Goal: Task Accomplishment & Management: Use online tool/utility

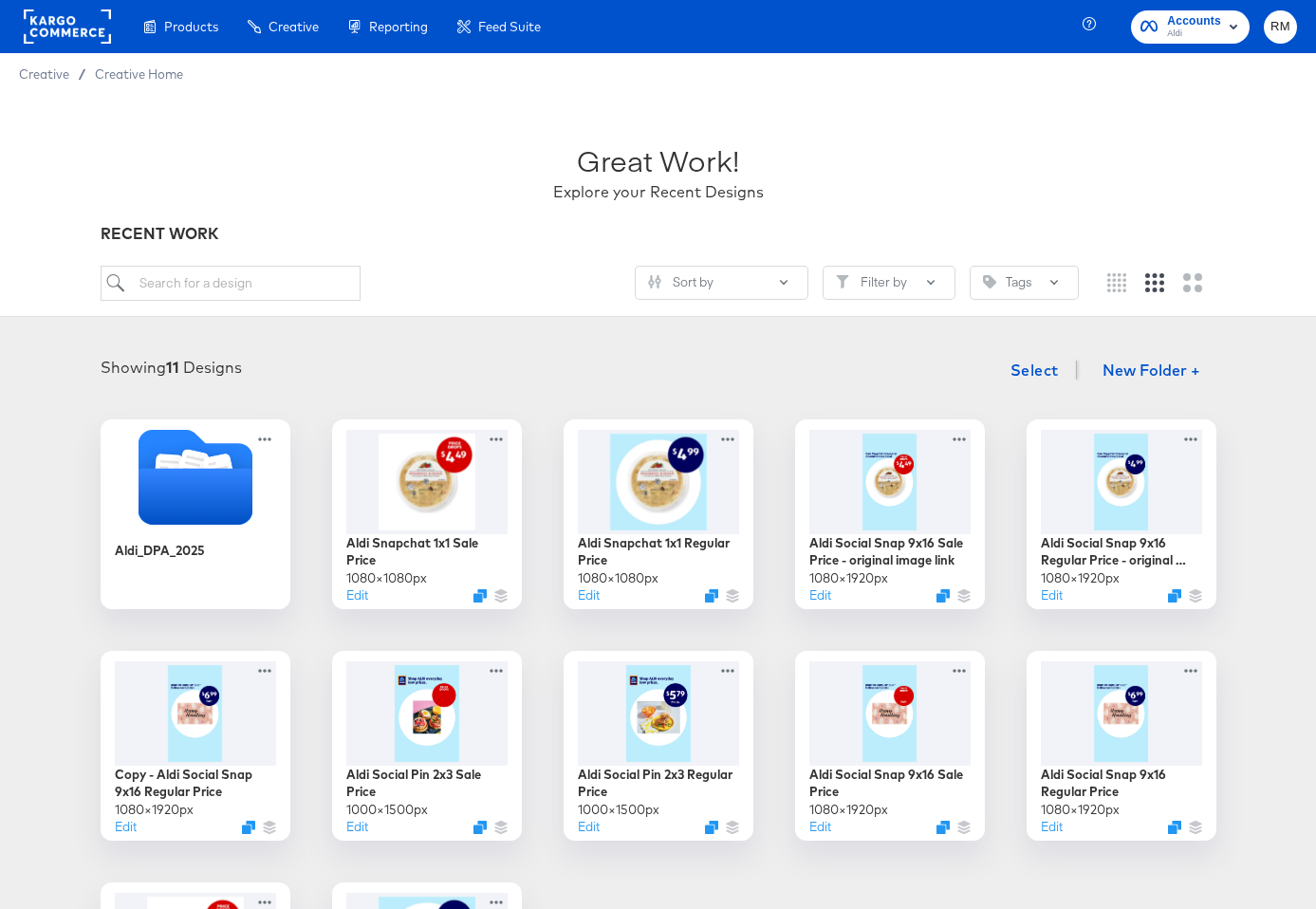
click at [1209, 29] on span "Aldi" at bounding box center [1193, 34] width 55 height 15
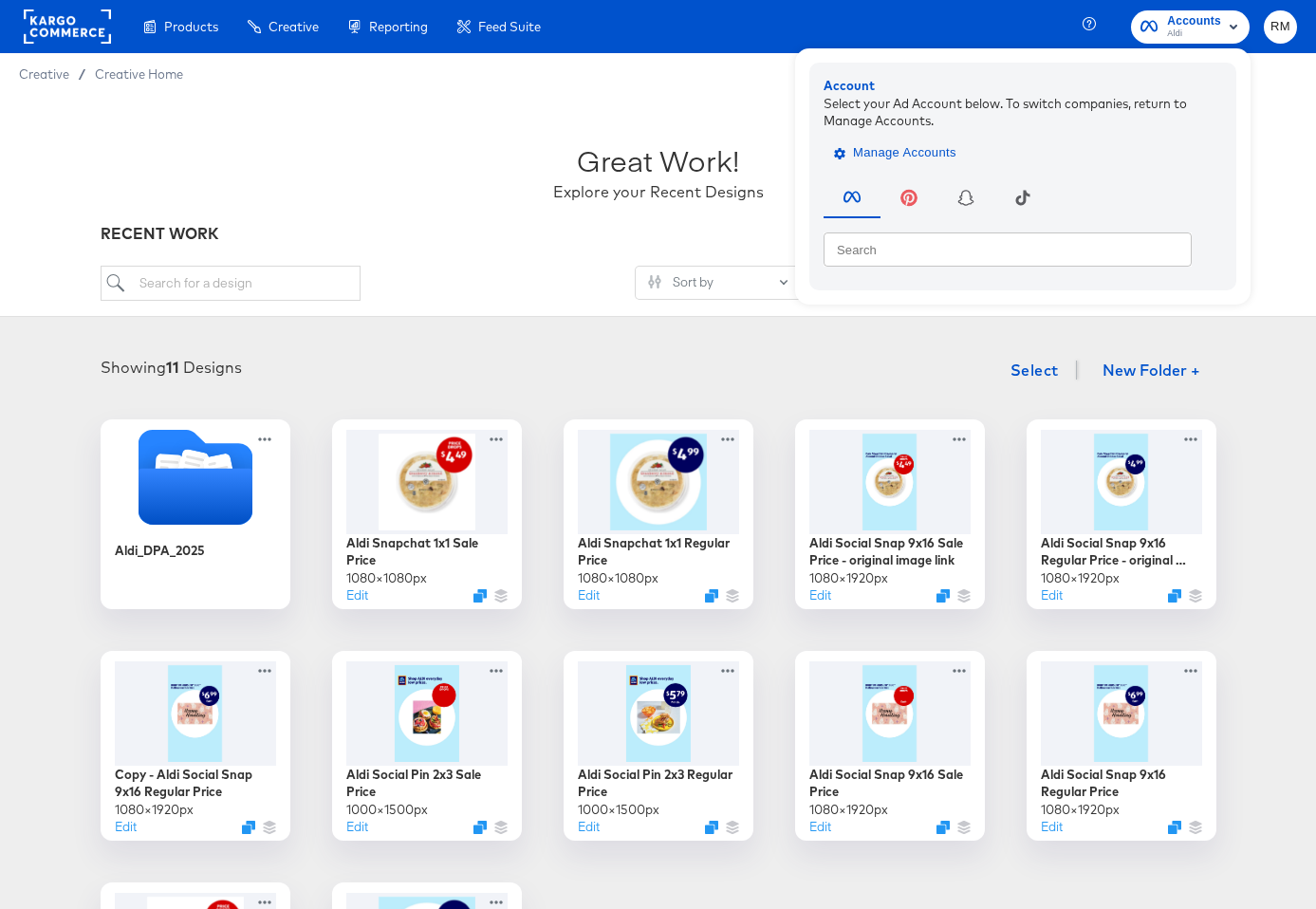
click at [875, 165] on button "Manage Accounts" at bounding box center [897, 153] width 147 height 29
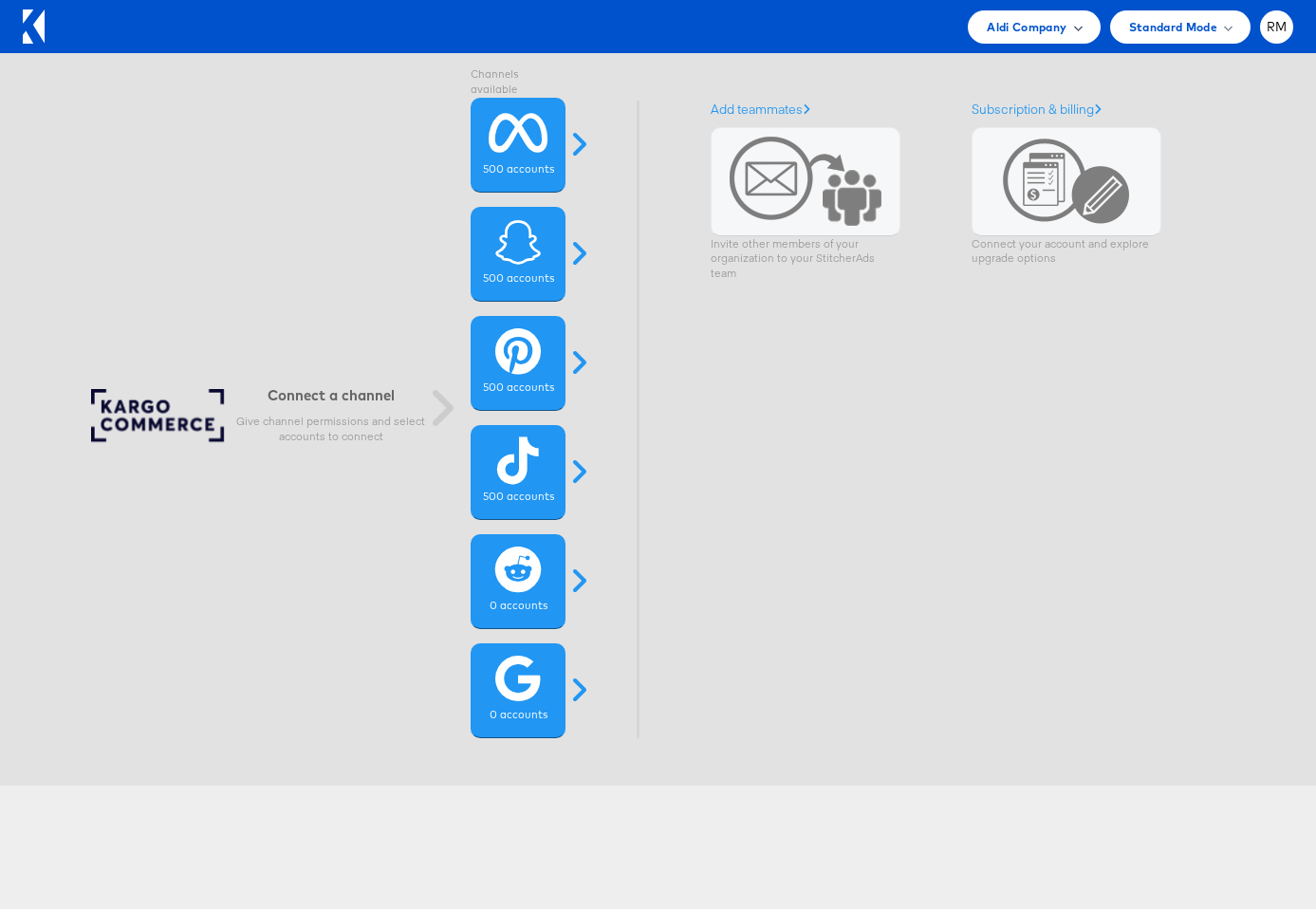
click at [1040, 20] on span "Aldi Company" at bounding box center [1026, 27] width 79 height 20
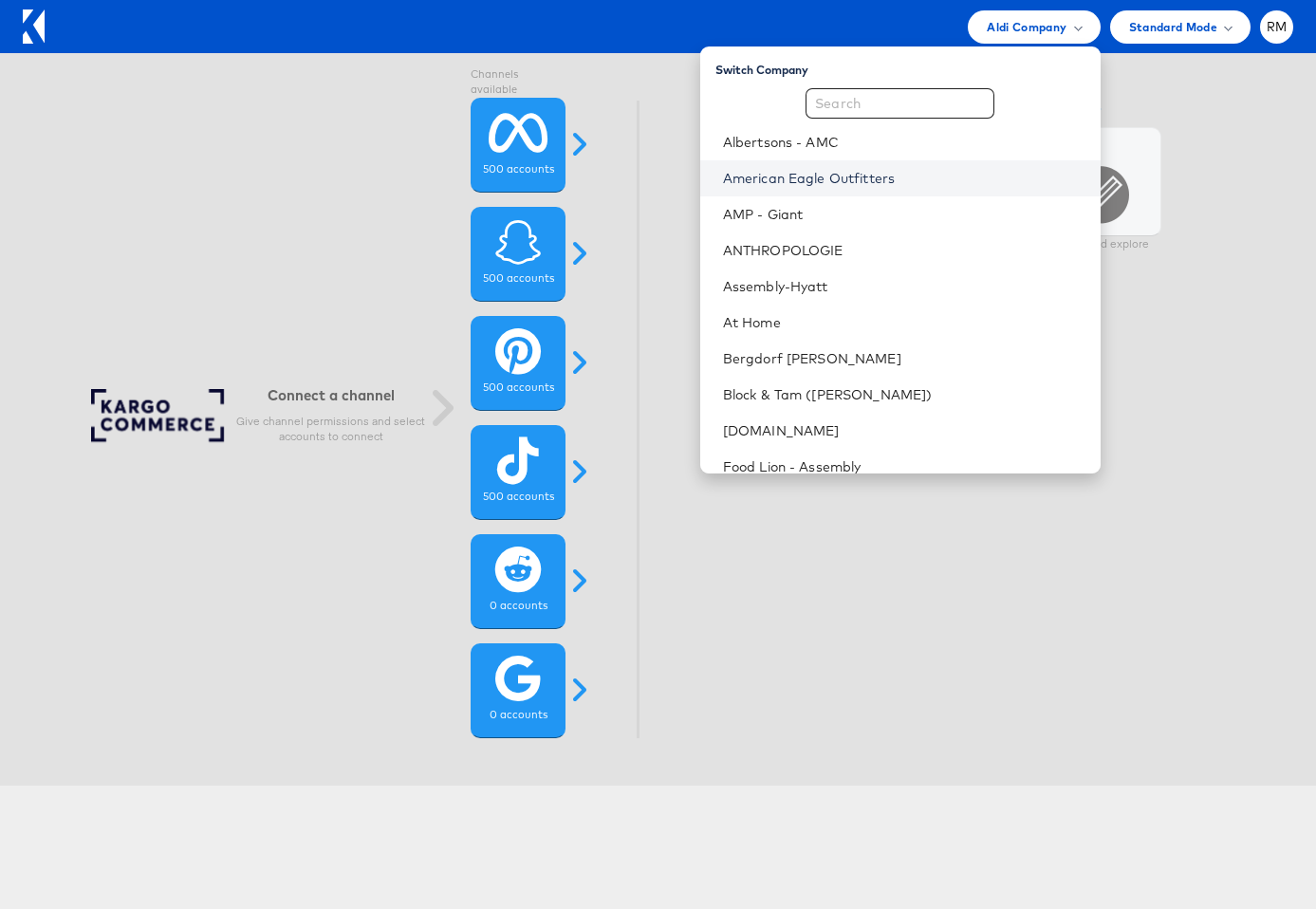
click at [948, 175] on link "American Eagle Outfitters" at bounding box center [904, 177] width 363 height 19
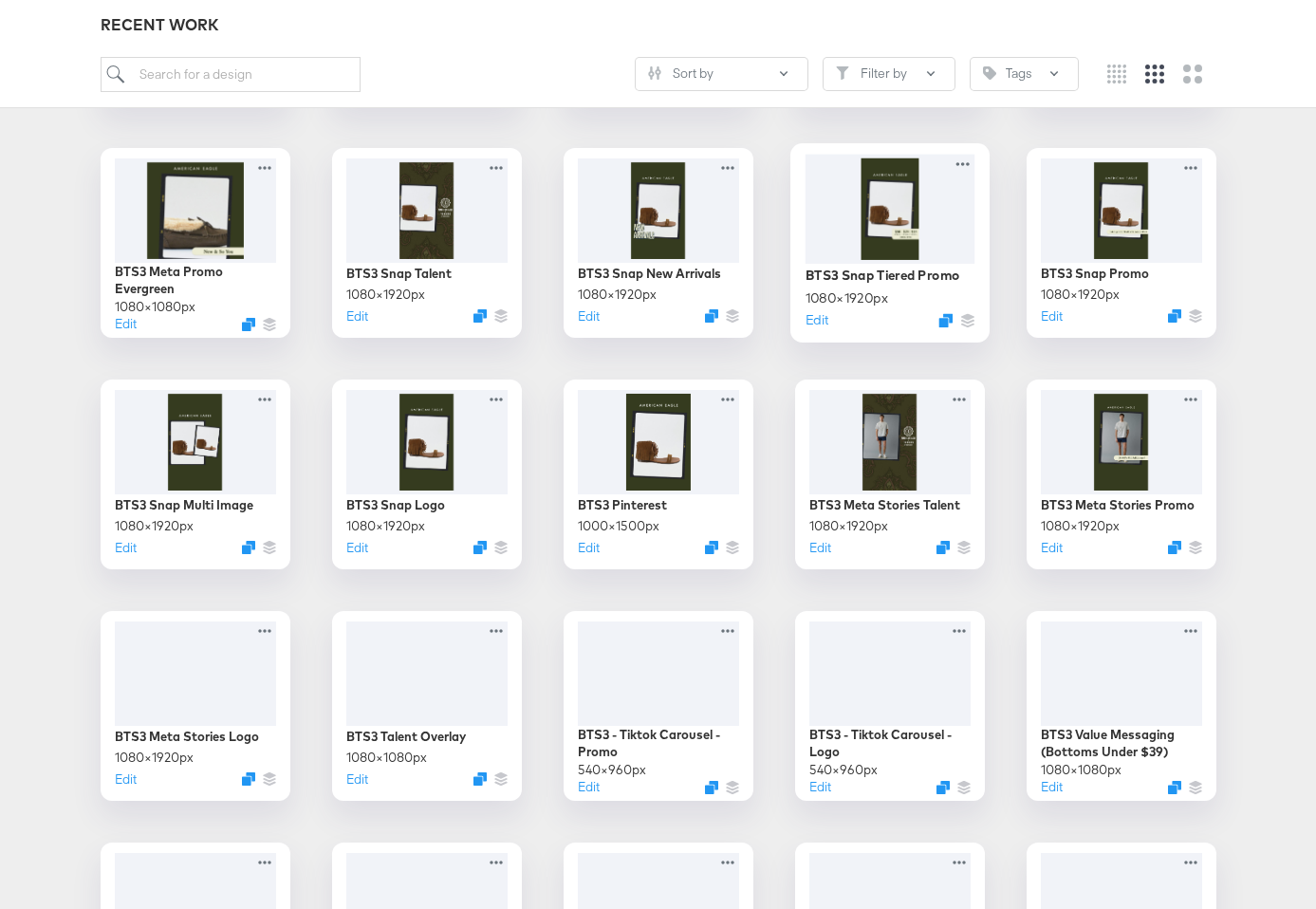
scroll to position [504, 0]
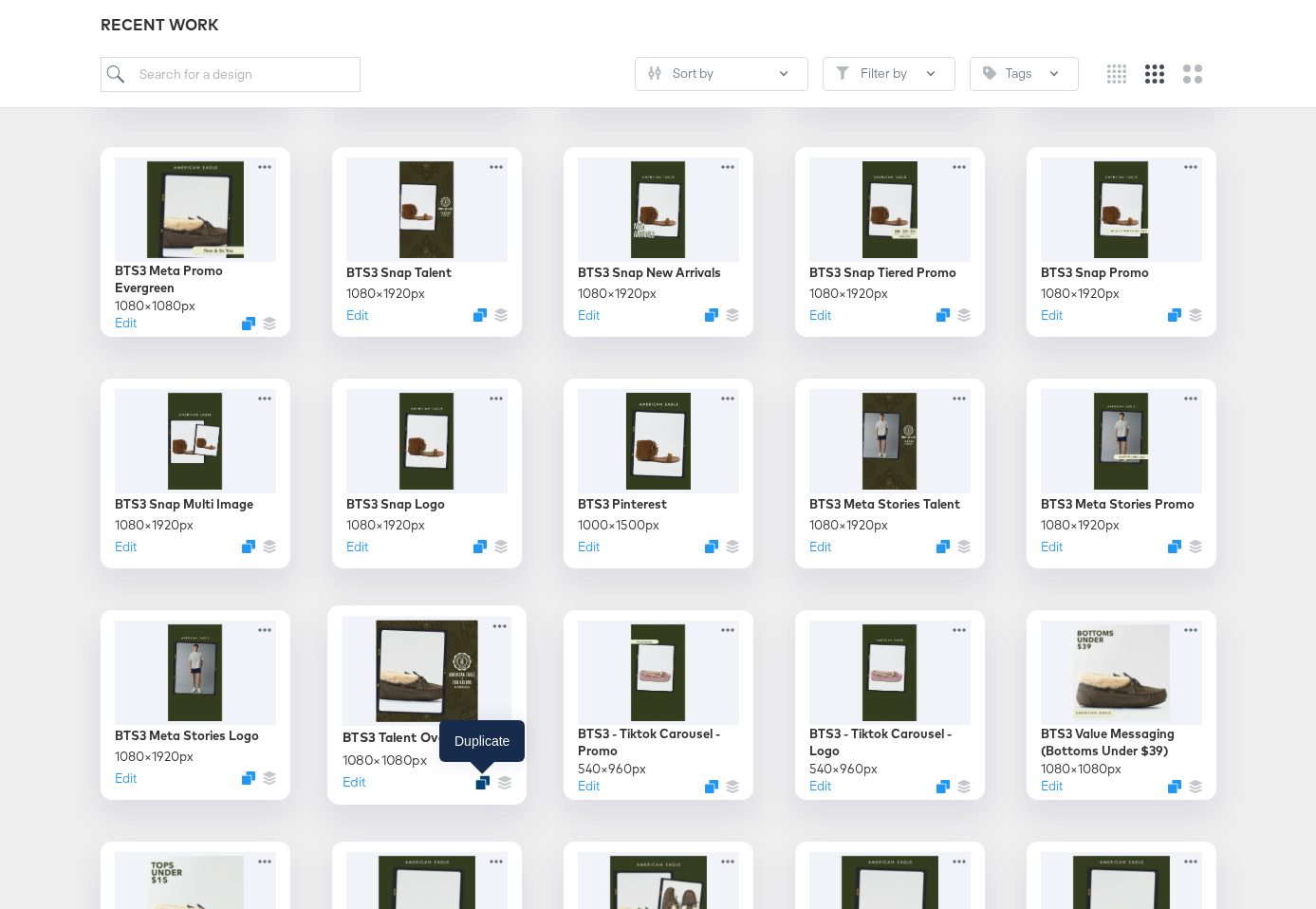
click at [479, 782] on icon "Duplicate" at bounding box center [483, 782] width 14 height 14
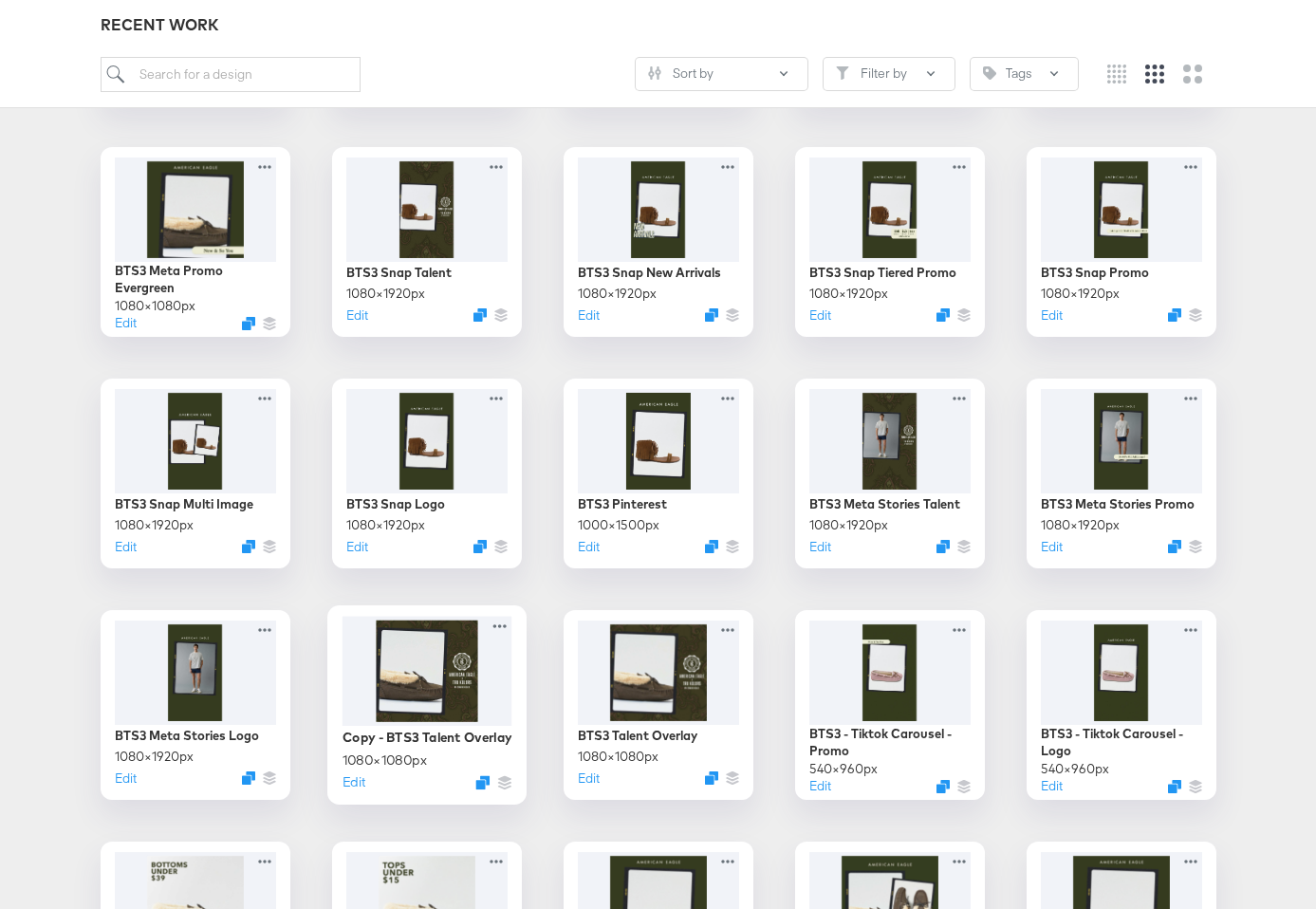
click at [452, 642] on div at bounding box center [426, 670] width 169 height 110
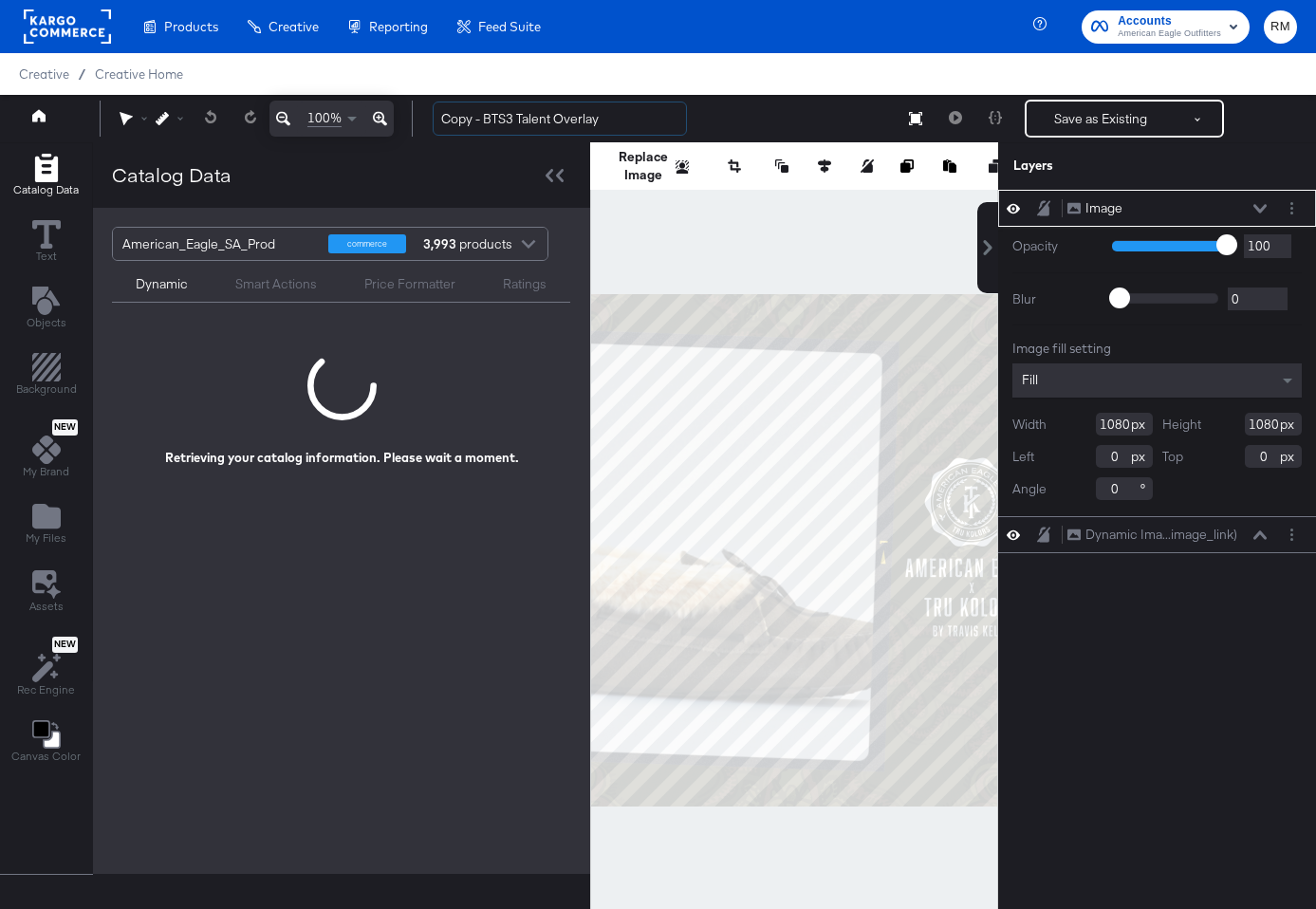
drag, startPoint x: 488, startPoint y: 116, endPoint x: 301, endPoint y: 113, distance: 187.0
click at [301, 113] on div "100% Copy - BTS3 Talent Overlay Save as Existing See more options" at bounding box center [658, 119] width 1316 height 48
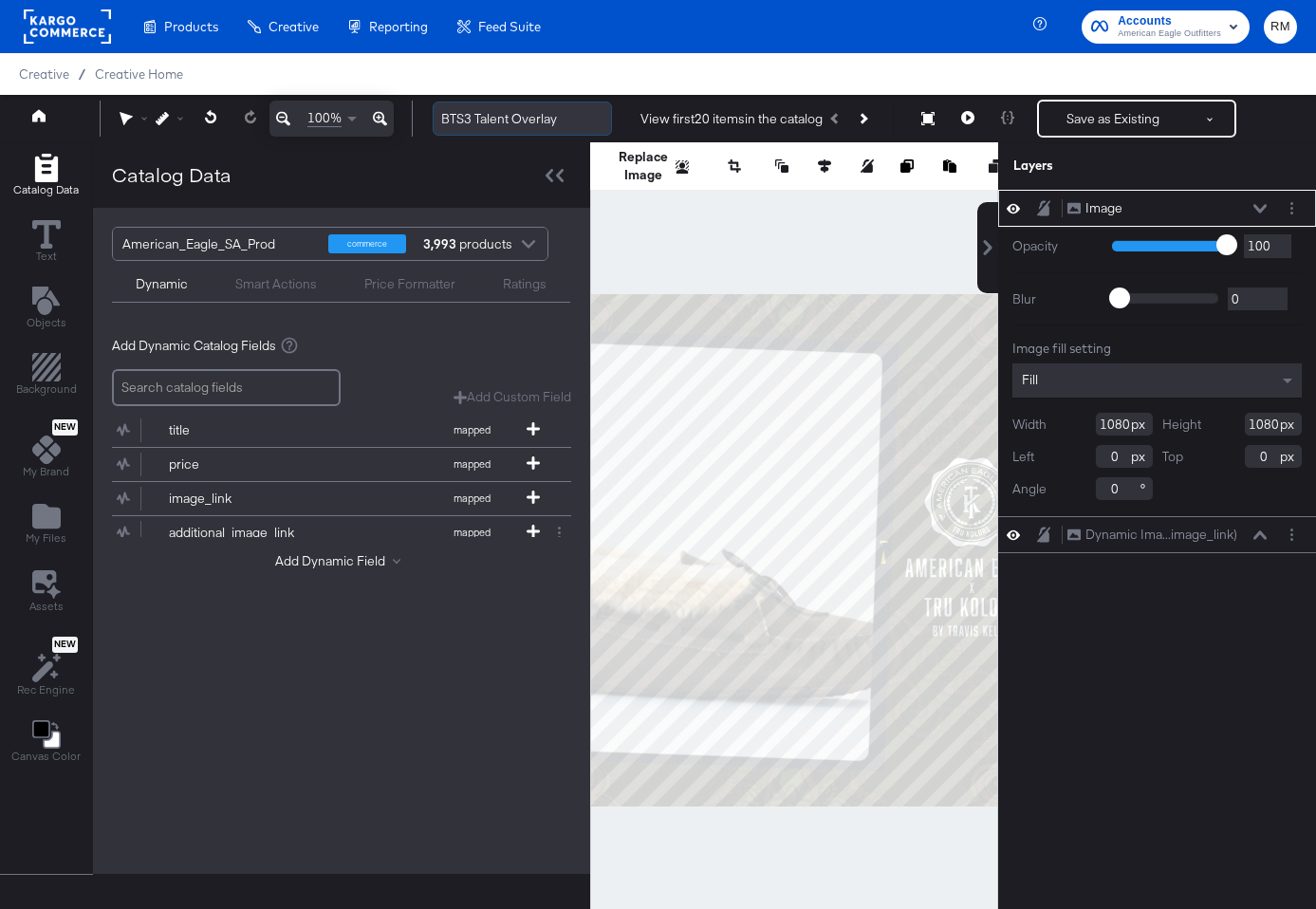
click at [509, 119] on input "BTS3 Talent Overlay" at bounding box center [521, 118] width 179 height 35
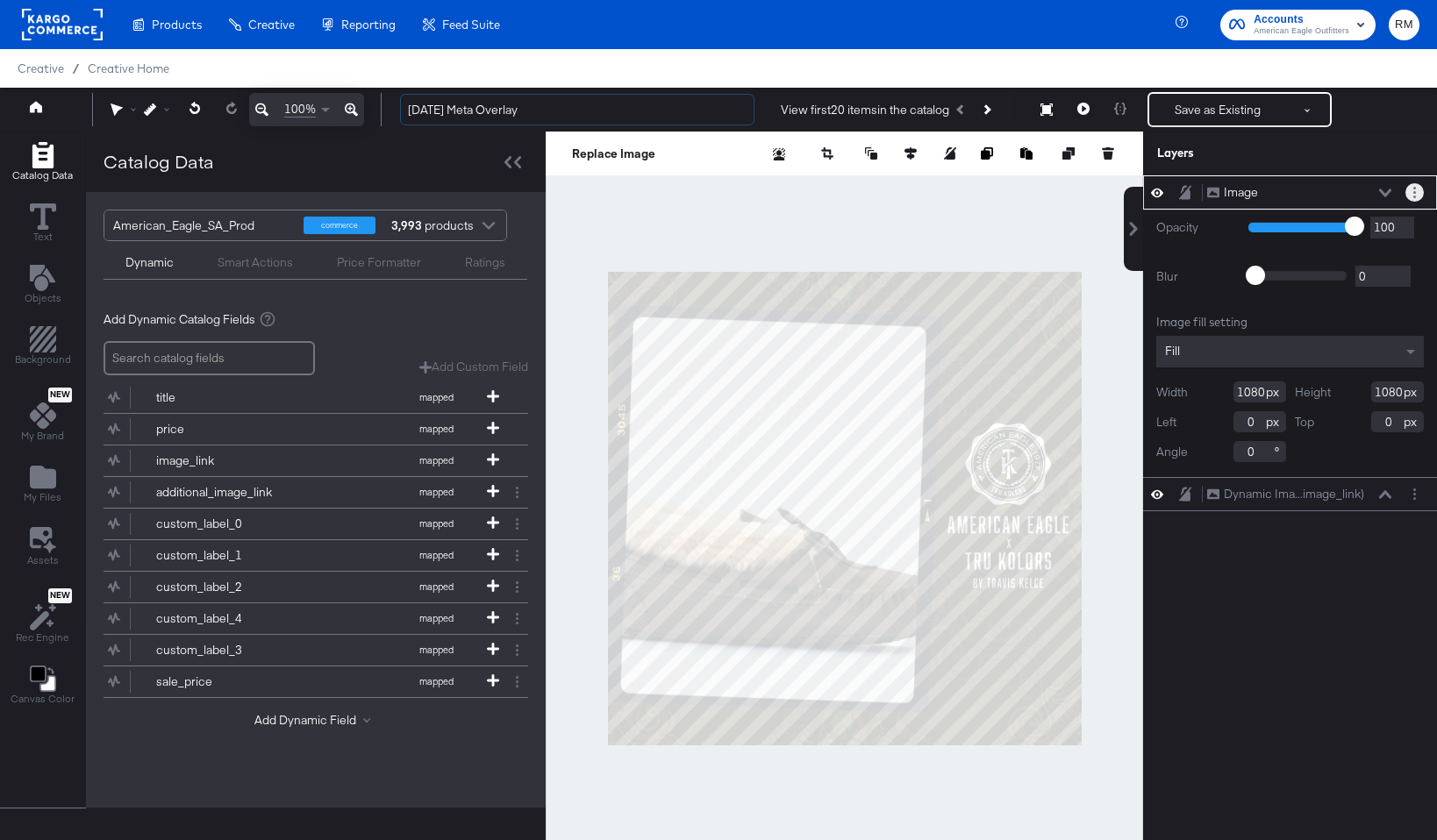
type input "[DATE] Meta Overlay"
click at [1216, 192] on circle "Layer Options" at bounding box center [1414, 192] width 3 height 3
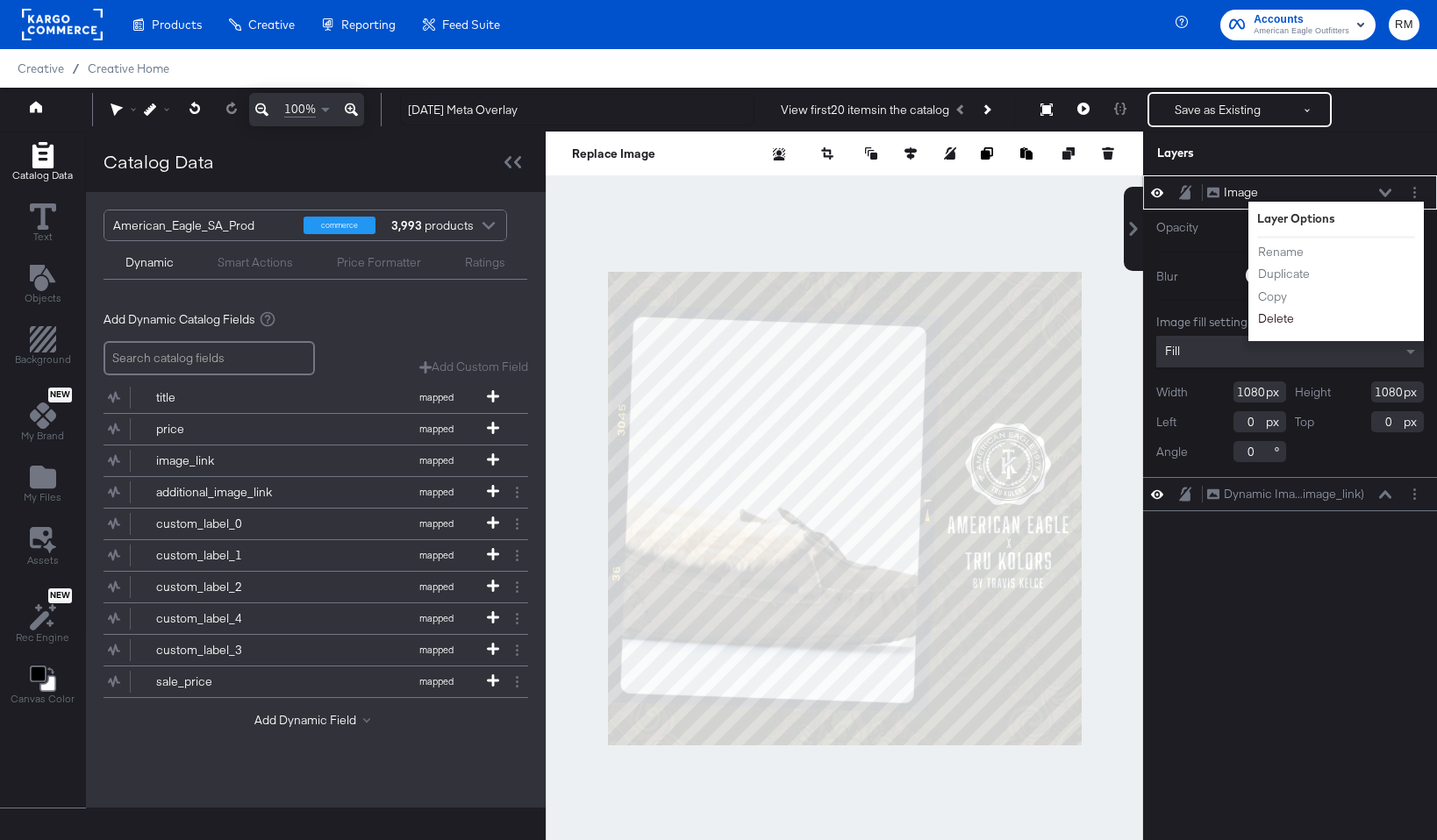
click at [1216, 315] on button "Delete" at bounding box center [1276, 319] width 38 height 18
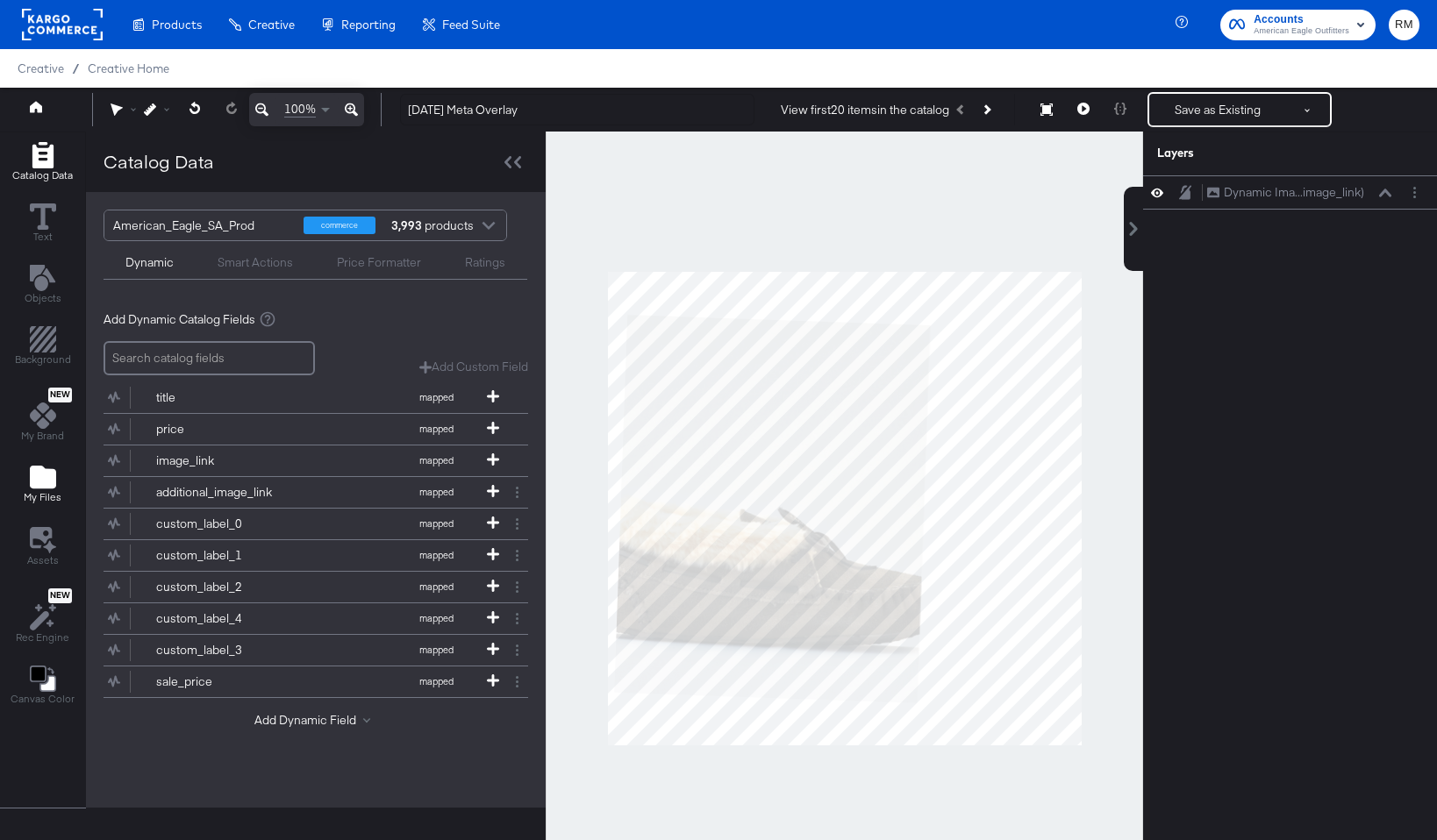
click at [38, 482] on icon "Add Files" at bounding box center [43, 476] width 27 height 23
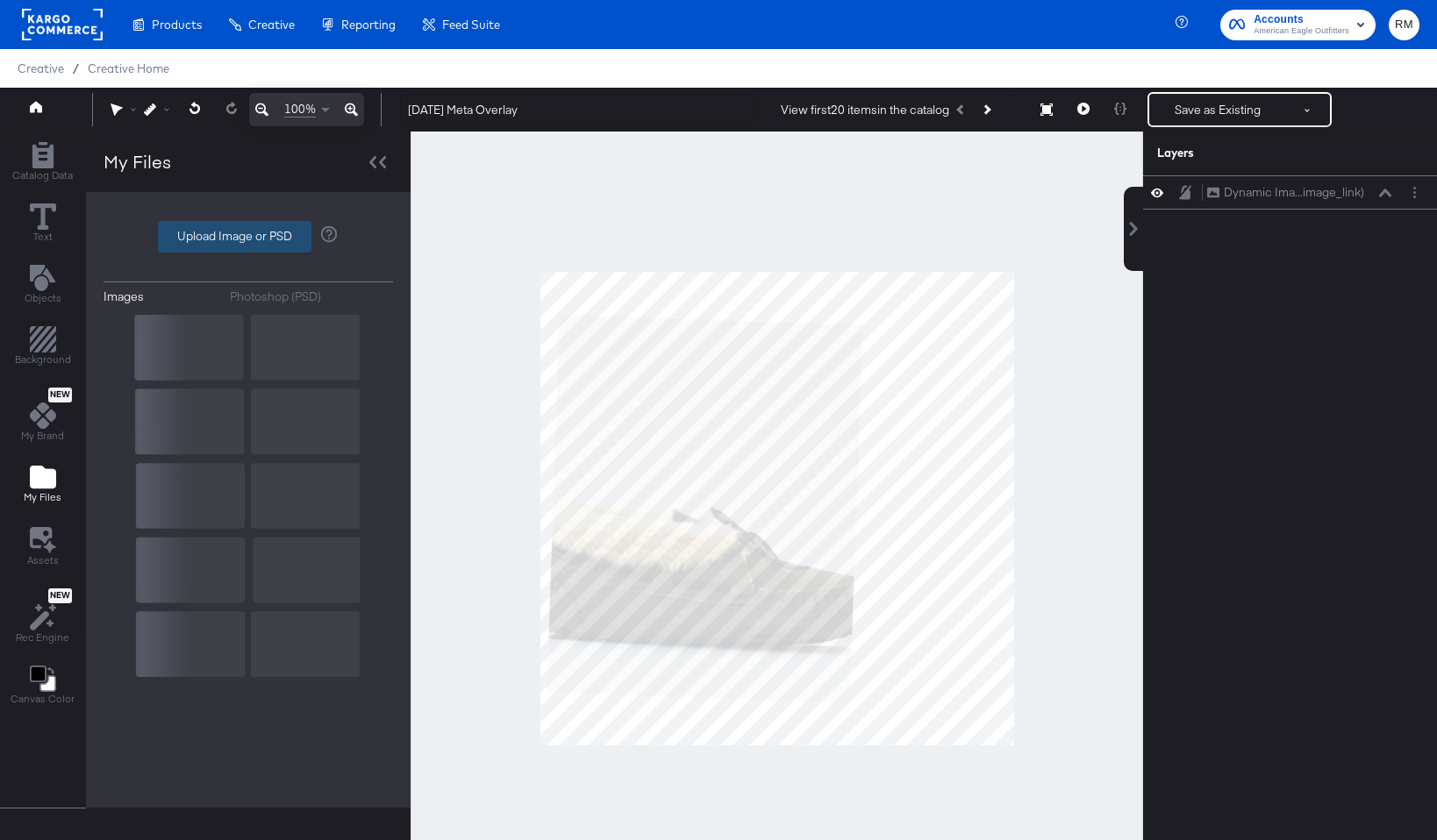
click at [263, 228] on label "Upload Image or PSD" at bounding box center [235, 236] width 152 height 30
click at [248, 236] on input "Upload Image or PSD" at bounding box center [248, 236] width 0 height 0
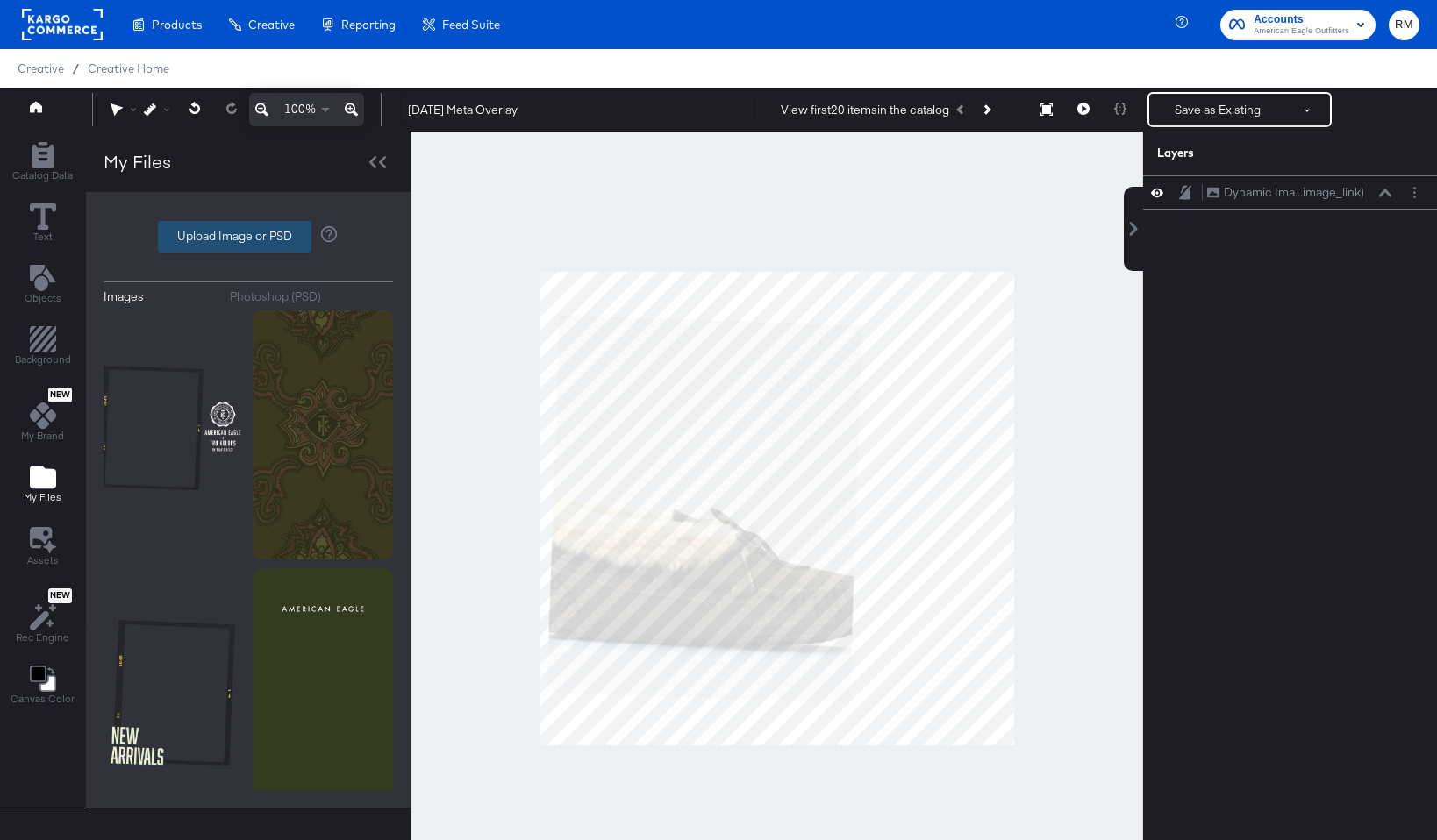
type input "C:\fakepath\labordaymeta1x1.png"
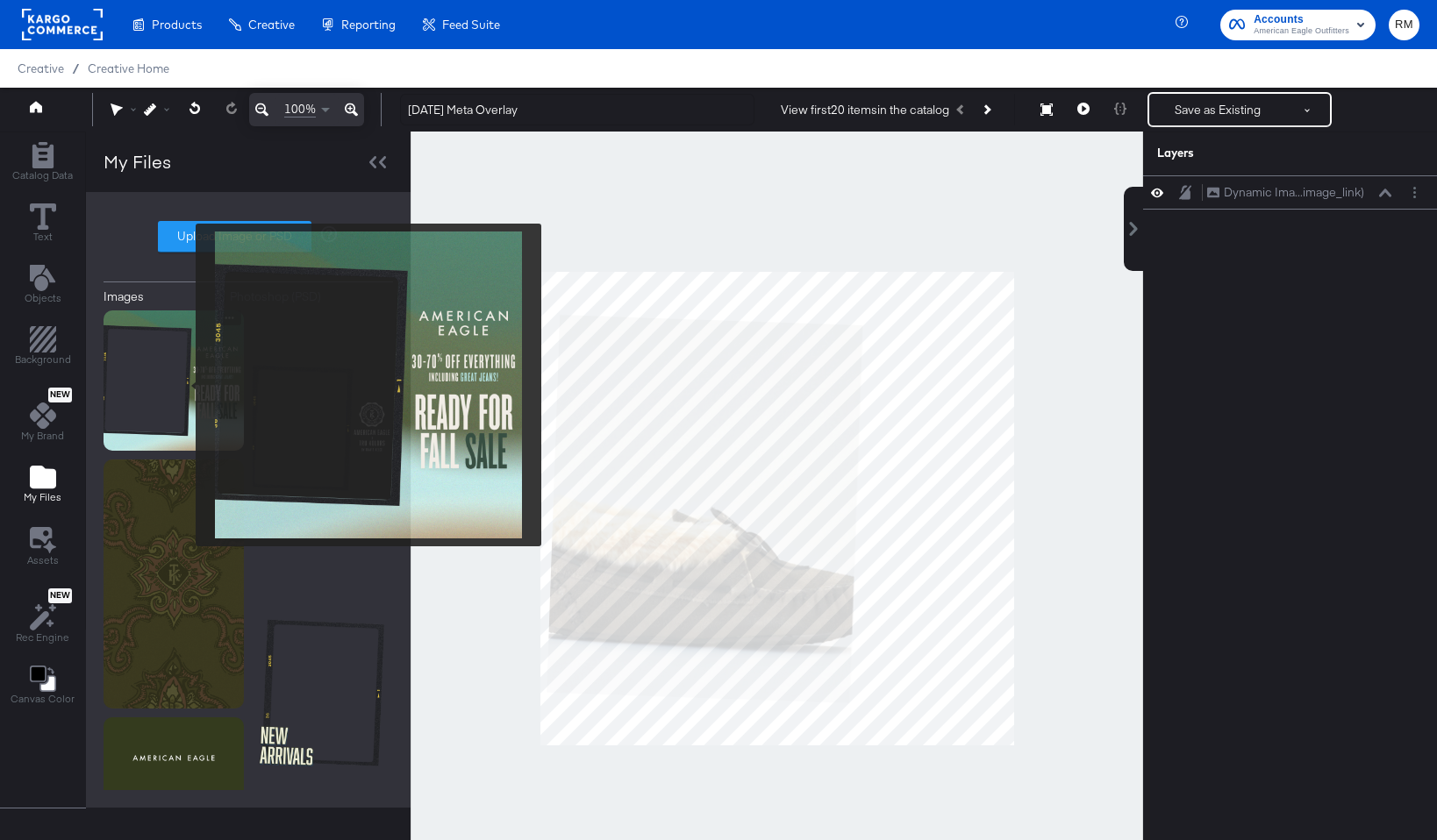
click at [184, 385] on img at bounding box center [173, 380] width 140 height 140
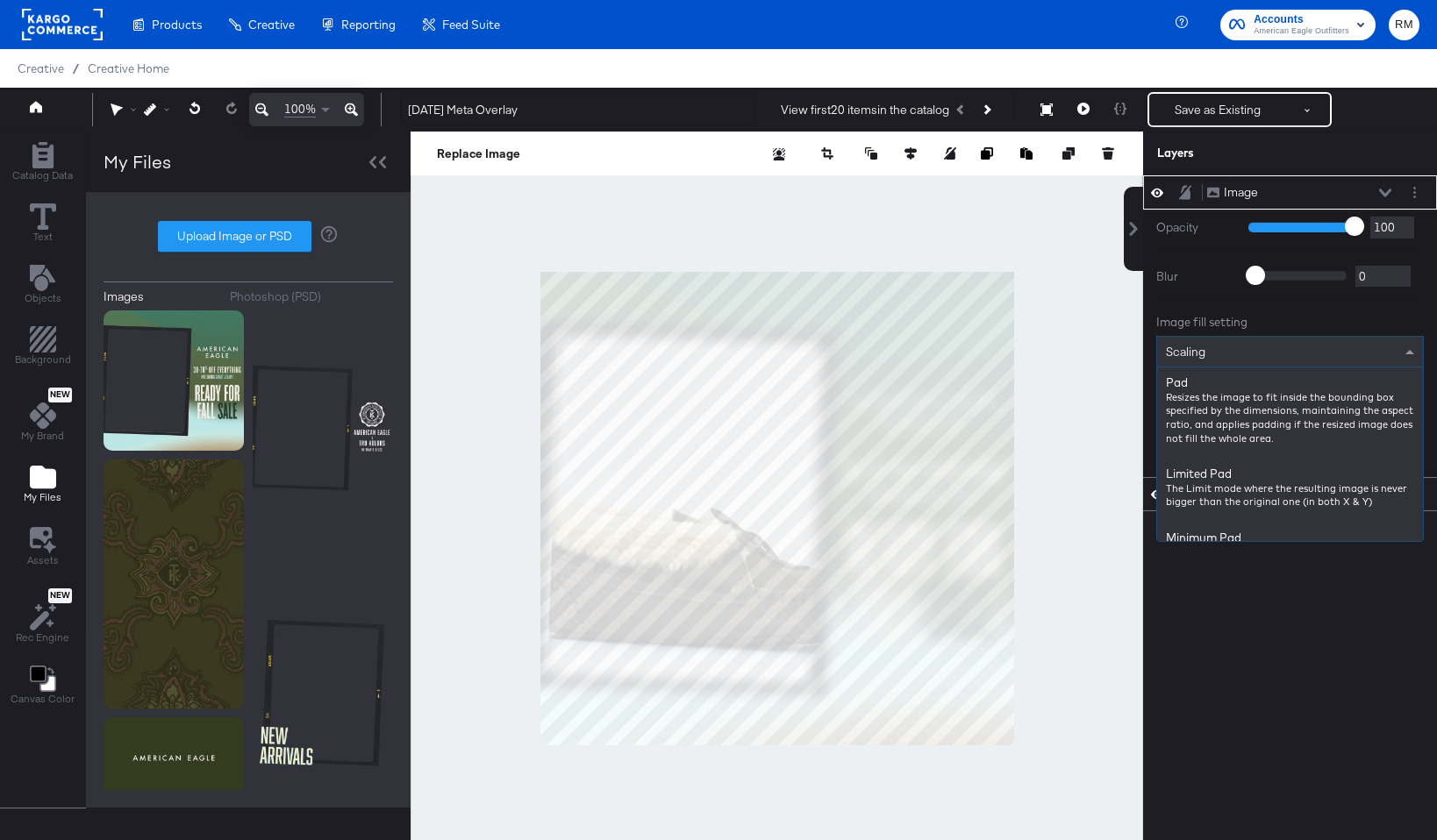
click at [1216, 355] on div "Scaling" at bounding box center [1290, 352] width 266 height 30
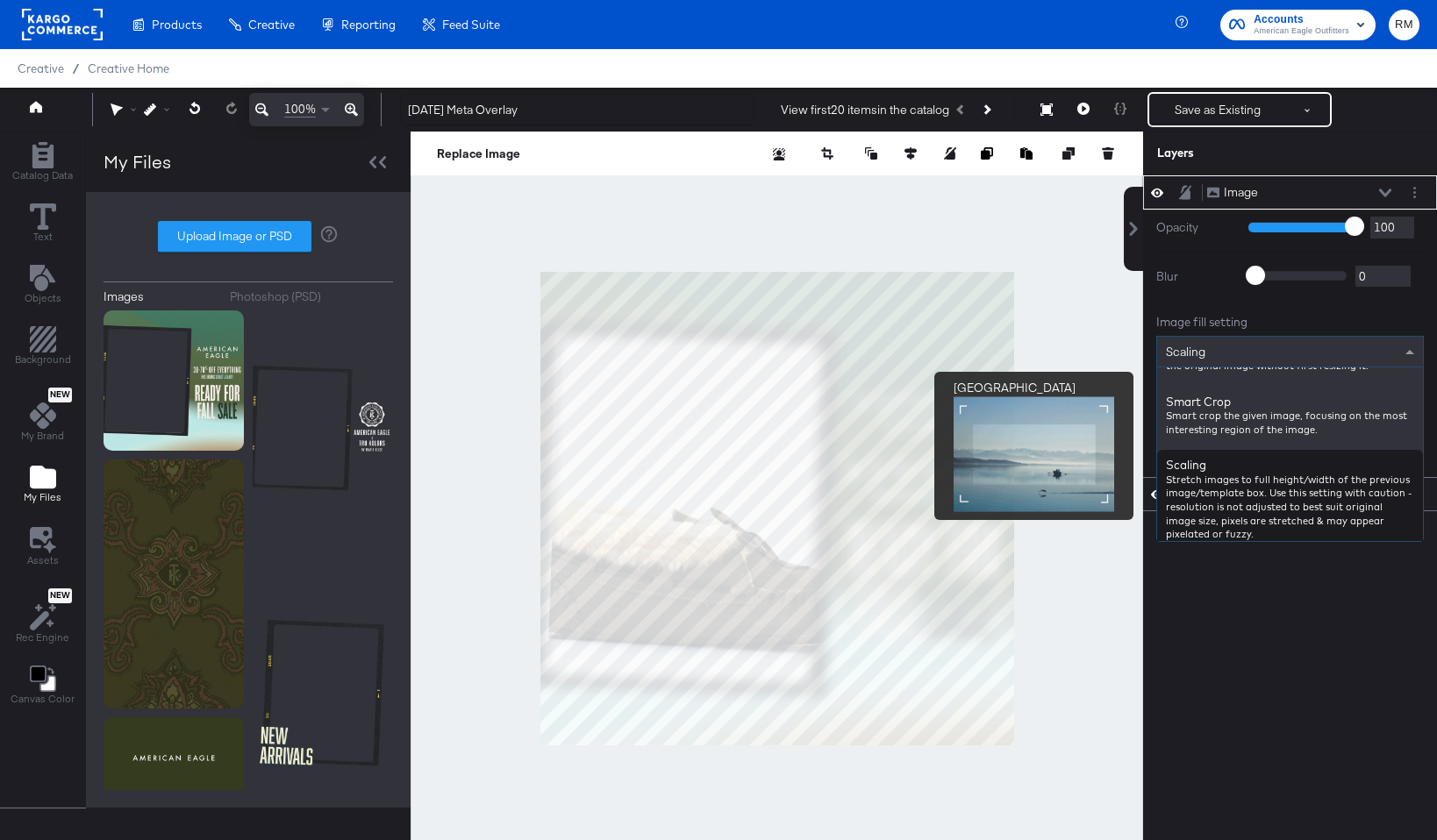
scroll to position [225, 0]
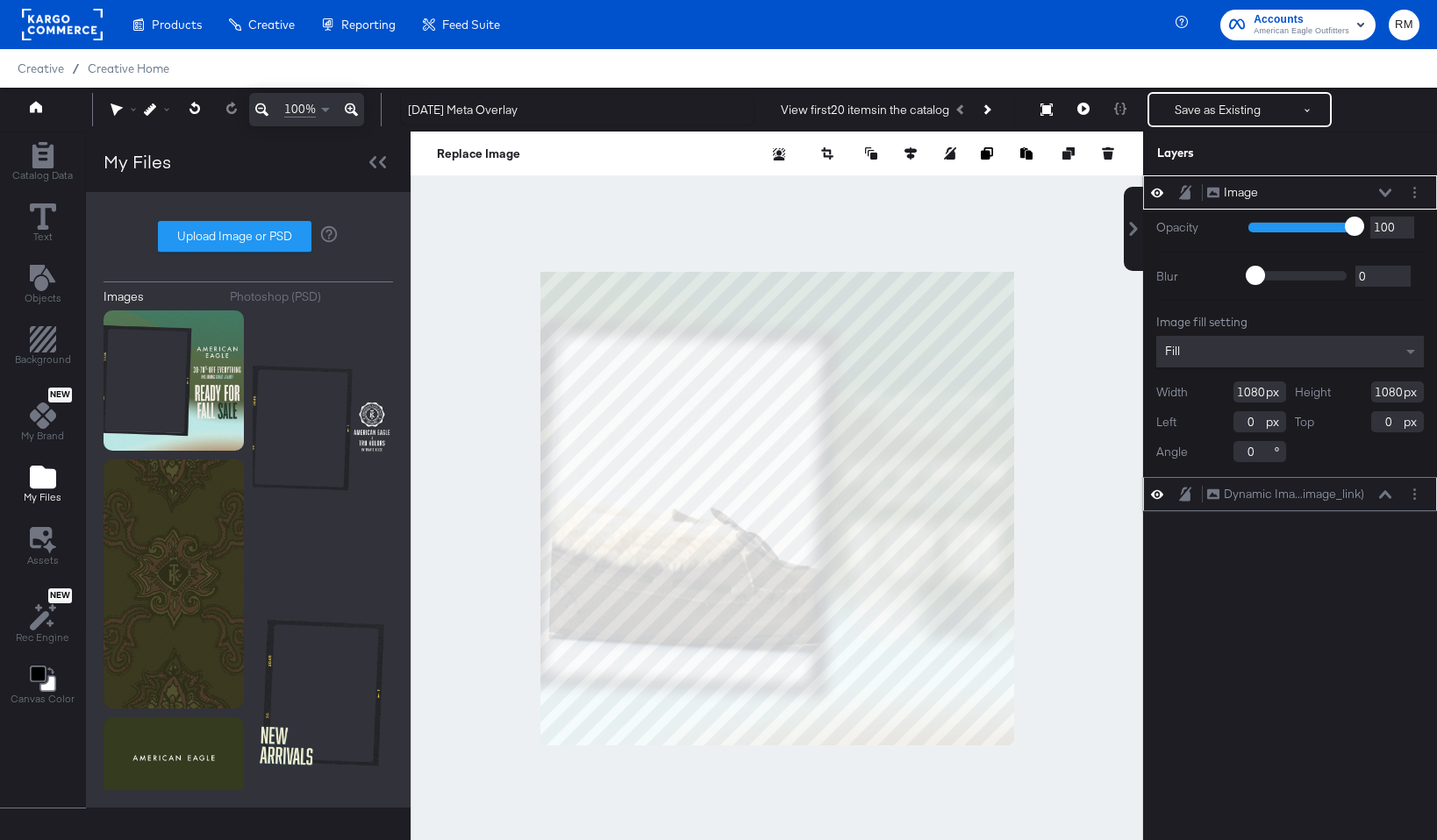
click at [1216, 497] on icon at bounding box center [1385, 494] width 12 height 8
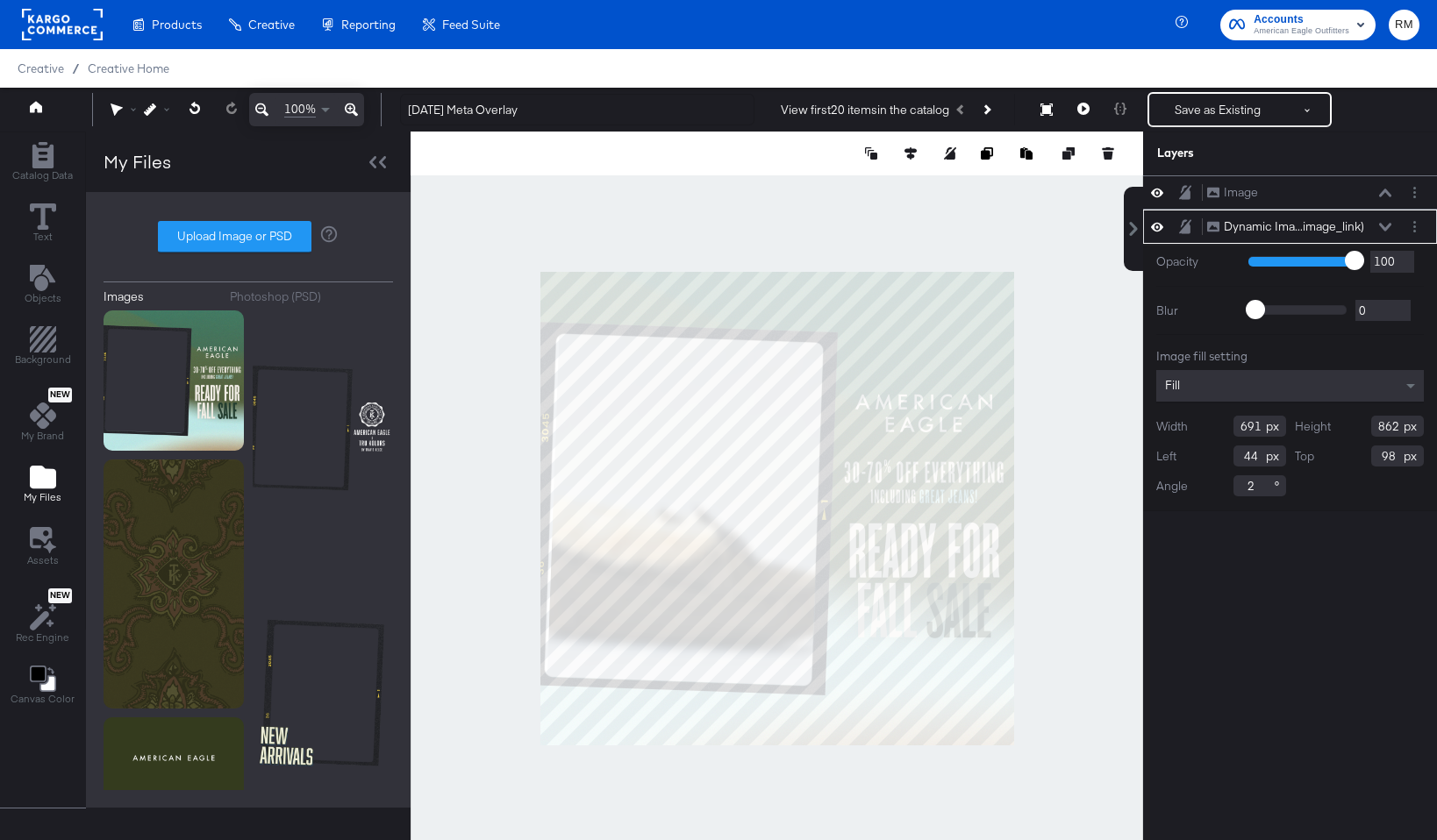
type input "619"
type input "858"
type input "102"
type input "834"
type input "43"
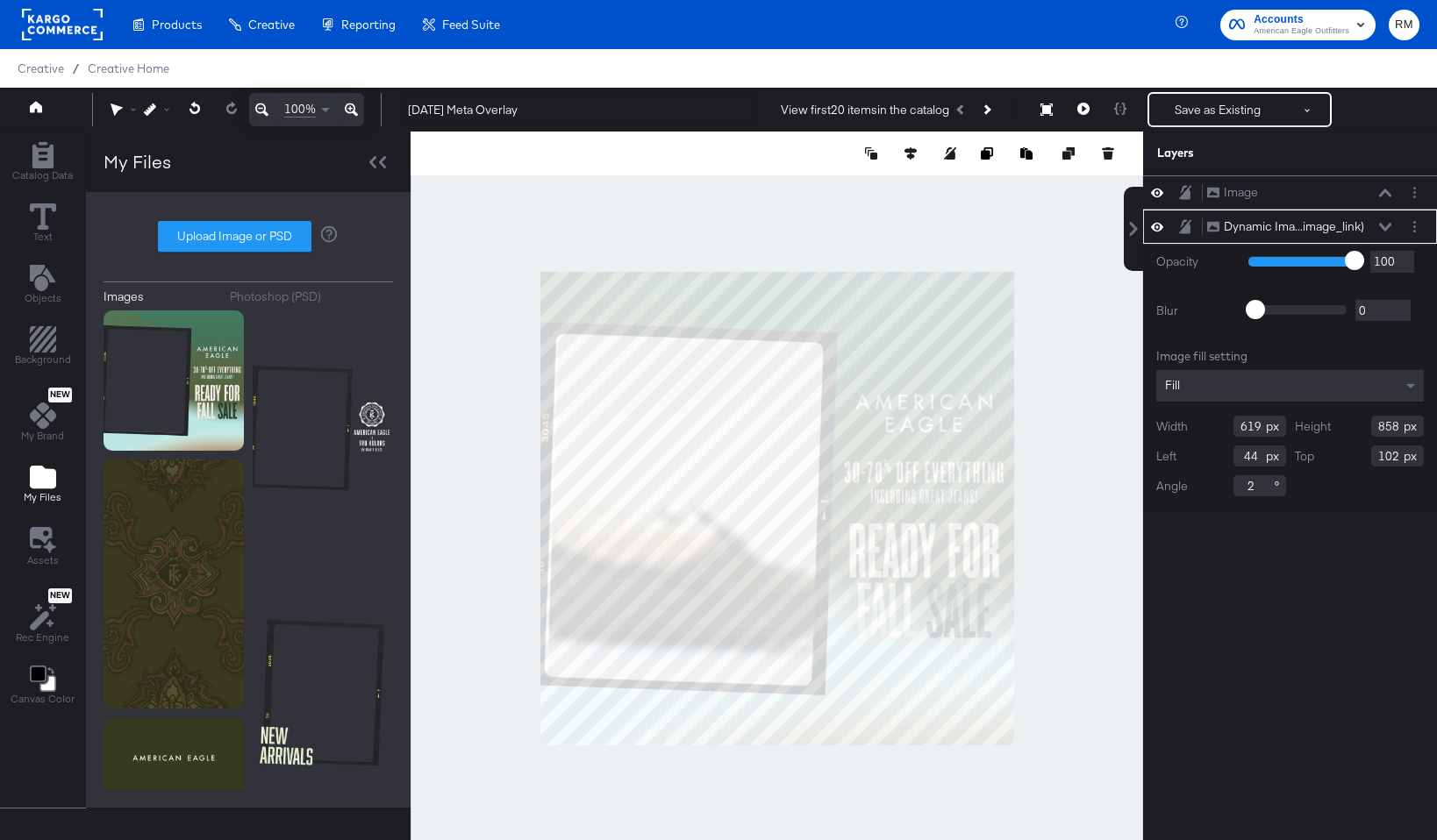
type input "126"
type input "641"
type input "22"
type input "125"
type input "643"
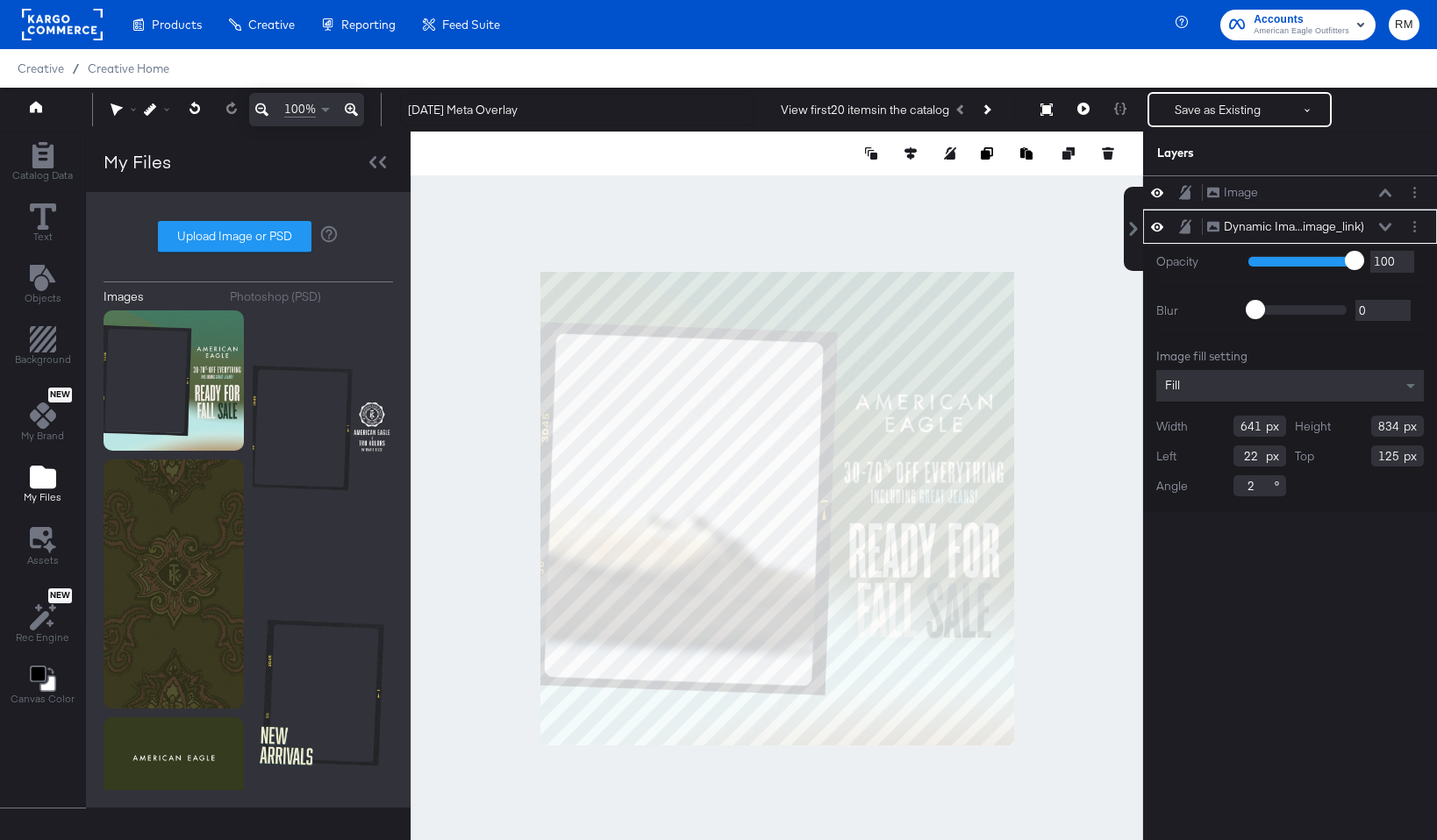
type input "20"
type input "813"
click at [686, 820] on div at bounding box center [776, 508] width 732 height 753
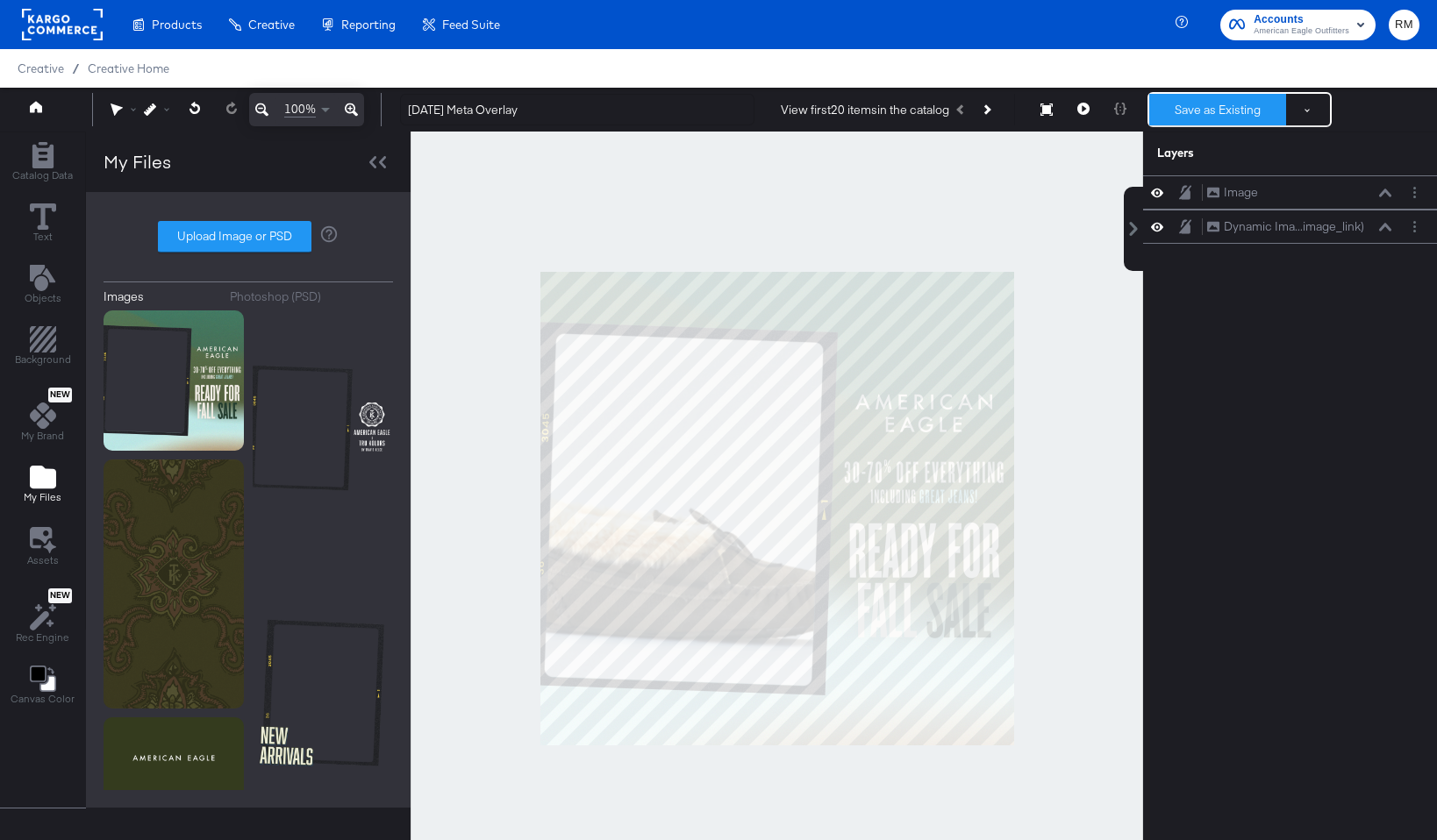
click at [1216, 121] on button "Save as Existing" at bounding box center [1217, 109] width 137 height 31
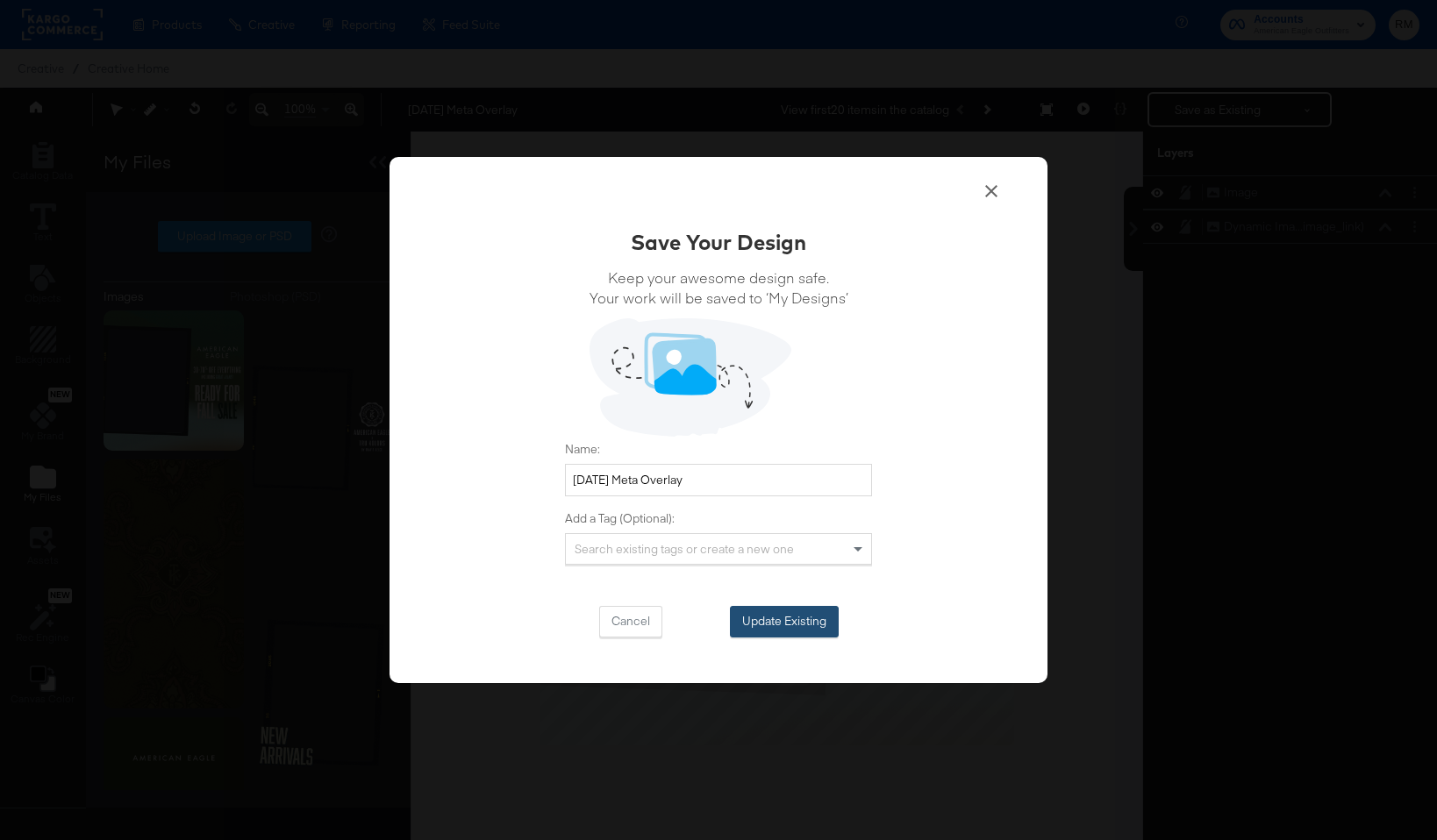
click at [807, 623] on button "Update Existing" at bounding box center [784, 621] width 109 height 31
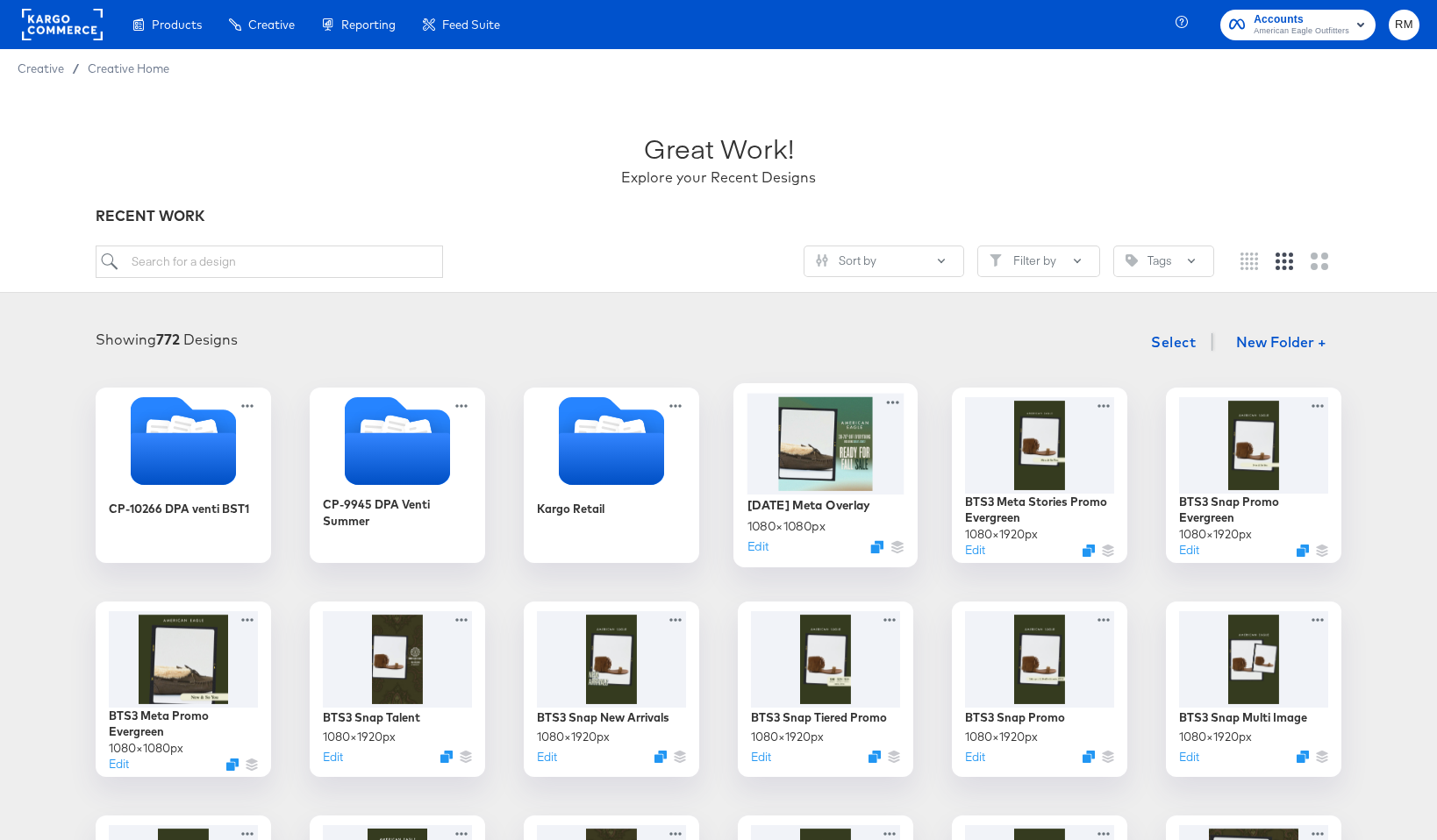
click at [803, 424] on div at bounding box center [826, 443] width 157 height 101
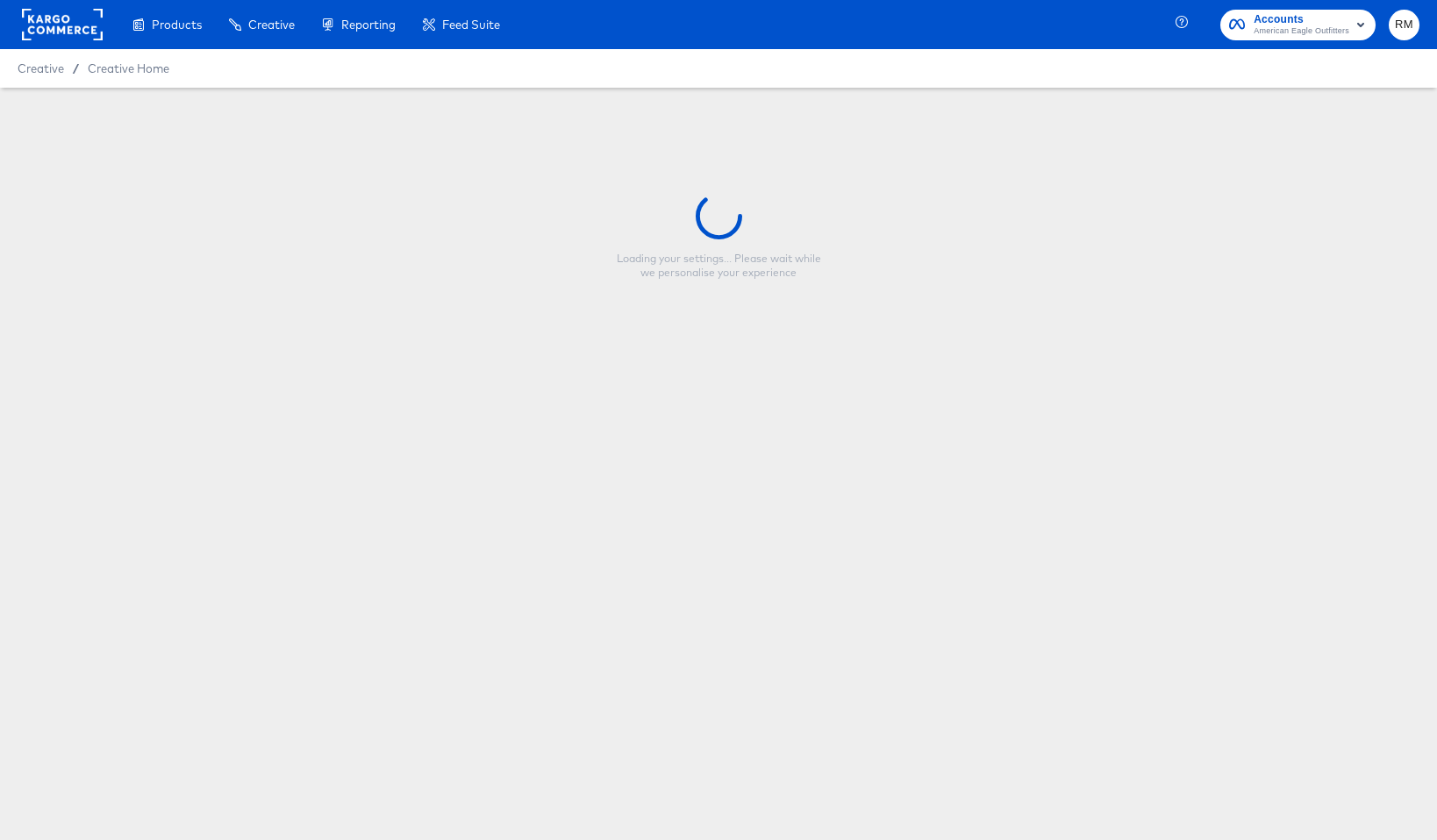
type input "[DATE] Meta Overlay"
